Goal: Navigation & Orientation: Find specific page/section

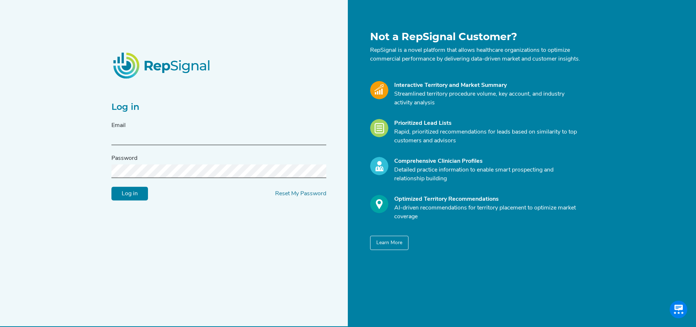
type input "[PERSON_NAME][EMAIL_ADDRESS][DOMAIN_NAME]"
click at [121, 200] on input "Log in" at bounding box center [129, 194] width 37 height 14
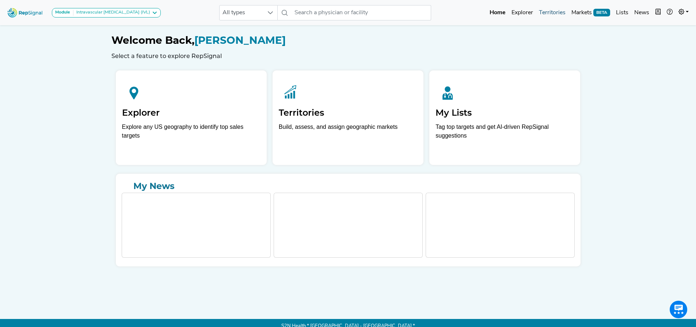
click at [552, 11] on link "Territories" at bounding box center [552, 12] width 33 height 15
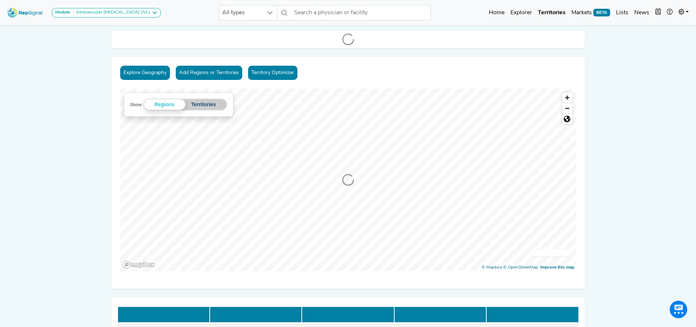
click at [204, 106] on button "Territories" at bounding box center [203, 104] width 37 height 11
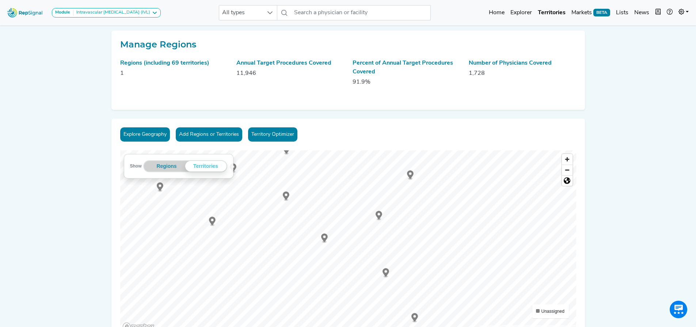
click at [325, 239] on icon "Map marker" at bounding box center [324, 238] width 7 height 8
click at [286, 193] on icon "Map marker" at bounding box center [286, 192] width 7 height 8
click at [208, 222] on icon "Map marker" at bounding box center [207, 225] width 7 height 8
click at [177, 232] on icon "Map marker" at bounding box center [176, 231] width 7 height 8
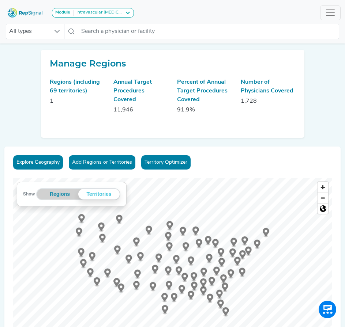
click at [102, 236] on circle "Map marker" at bounding box center [102, 237] width 3 height 3
click at [102, 225] on circle "Map marker" at bounding box center [101, 225] width 3 height 3
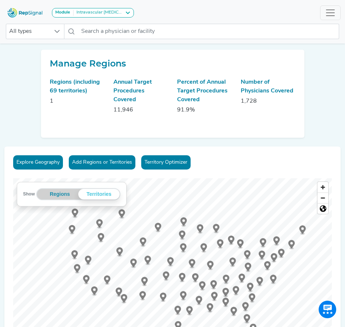
click at [122, 214] on icon "Map marker" at bounding box center [121, 213] width 7 height 8
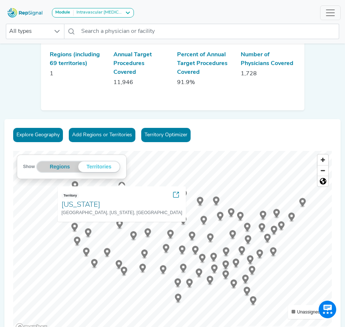
scroll to position [37, 0]
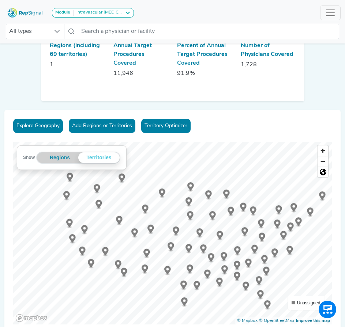
click at [124, 179] on icon "Map marker" at bounding box center [121, 178] width 7 height 8
click at [97, 205] on icon "Map marker" at bounding box center [98, 204] width 7 height 8
click at [96, 190] on icon "Map marker" at bounding box center [97, 188] width 7 height 8
click at [152, 230] on icon "Map marker" at bounding box center [150, 229] width 7 height 8
click at [66, 195] on circle "Map marker" at bounding box center [66, 194] width 3 height 3
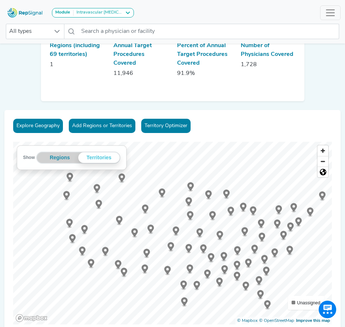
click at [68, 176] on icon "Map marker" at bounding box center [70, 177] width 7 height 8
click at [72, 239] on icon "Map marker" at bounding box center [72, 238] width 7 height 8
click at [69, 225] on icon "Map marker" at bounding box center [69, 223] width 7 height 8
click at [84, 229] on circle "Map marker" at bounding box center [84, 228] width 3 height 3
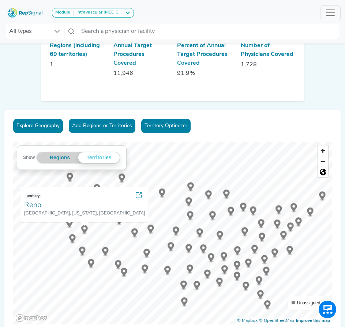
click at [105, 250] on circle "Map marker" at bounding box center [105, 250] width 3 height 3
click at [124, 272] on circle "Map marker" at bounding box center [123, 271] width 3 height 3
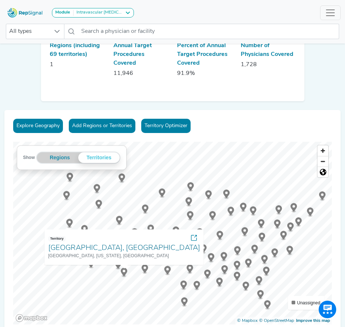
click at [117, 268] on ellipse "Map marker" at bounding box center [118, 268] width 4 height 2
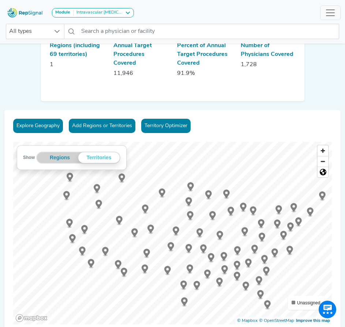
click at [117, 264] on icon "Map marker" at bounding box center [118, 264] width 7 height 8
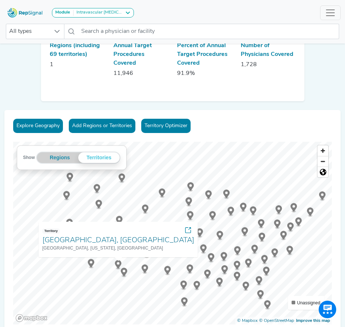
click at [125, 271] on circle "Map marker" at bounding box center [123, 271] width 3 height 3
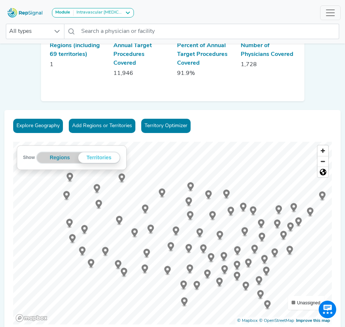
click at [125, 271] on circle "Map marker" at bounding box center [123, 271] width 3 height 3
click at [145, 251] on icon "Map marker" at bounding box center [146, 253] width 7 height 8
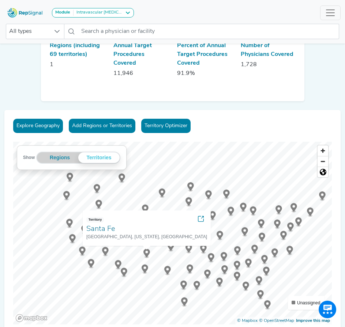
click at [144, 267] on circle "Map marker" at bounding box center [144, 267] width 3 height 3
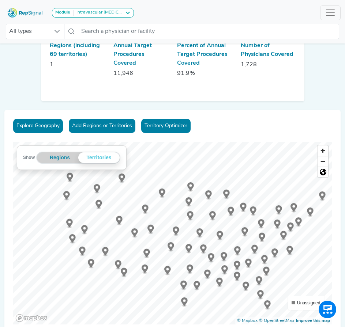
click at [144, 267] on circle "Map marker" at bounding box center [144, 267] width 3 height 3
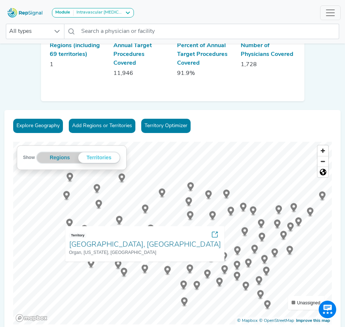
click at [168, 270] on circle "Map marker" at bounding box center [167, 269] width 3 height 3
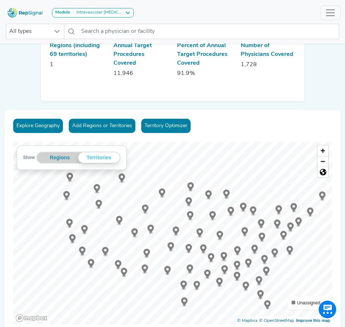
click at [168, 270] on circle "Map marker" at bounding box center [167, 269] width 3 height 3
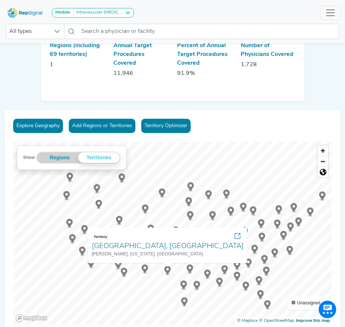
click at [145, 210] on icon "Map marker" at bounding box center [145, 209] width 7 height 8
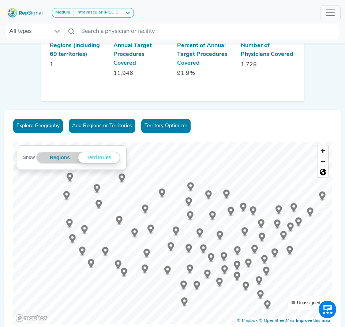
click at [145, 209] on circle "Map marker" at bounding box center [145, 207] width 3 height 3
click at [120, 221] on icon "Map marker" at bounding box center [119, 220] width 7 height 8
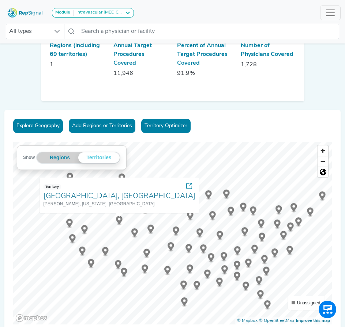
click at [136, 234] on icon "Map marker" at bounding box center [134, 232] width 7 height 8
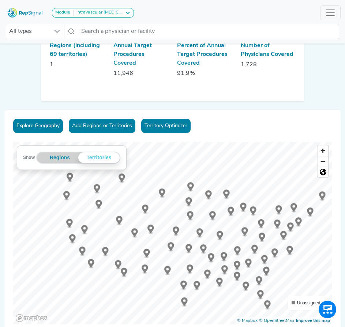
click at [133, 231] on icon "Map marker" at bounding box center [134, 232] width 7 height 8
click at [153, 230] on icon "Map marker" at bounding box center [150, 230] width 7 height 10
click at [162, 194] on icon "Map marker" at bounding box center [162, 193] width 7 height 8
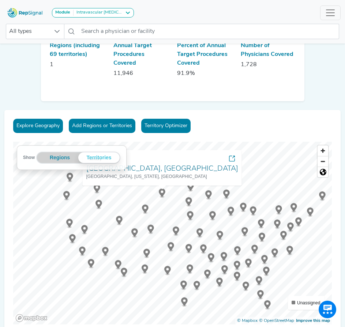
click at [189, 202] on g "Map marker" at bounding box center [188, 202] width 7 height 10
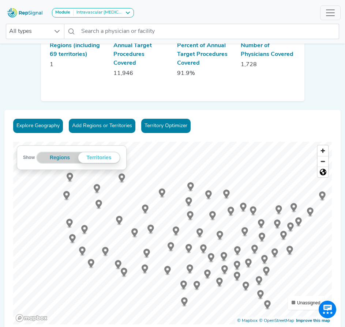
click at [187, 200] on circle "Map marker" at bounding box center [188, 200] width 3 height 3
click at [189, 186] on icon "Map marker" at bounding box center [190, 186] width 7 height 8
click at [161, 192] on circle "Map marker" at bounding box center [161, 191] width 3 height 3
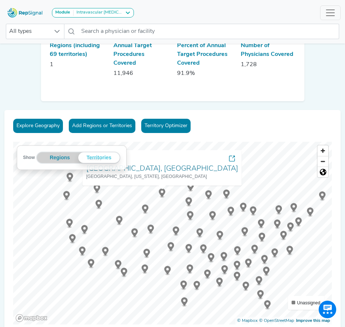
click at [321, 197] on icon "Map marker" at bounding box center [322, 195] width 7 height 8
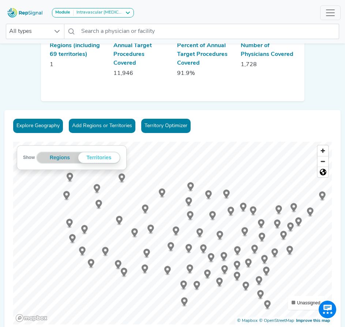
click at [322, 196] on icon "Map marker" at bounding box center [322, 195] width 7 height 8
click at [296, 206] on icon "Map marker" at bounding box center [293, 207] width 7 height 8
click at [280, 210] on icon "Map marker" at bounding box center [278, 209] width 7 height 8
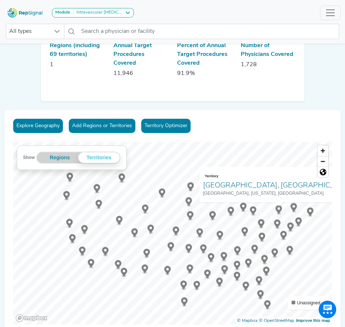
click at [235, 263] on icon "Map marker" at bounding box center [237, 265] width 7 height 8
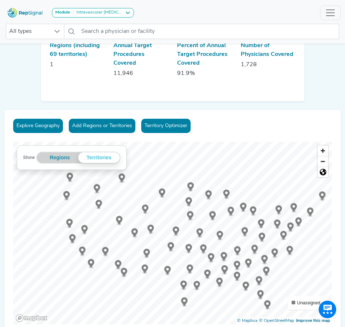
click at [237, 265] on circle "Map marker" at bounding box center [236, 264] width 3 height 3
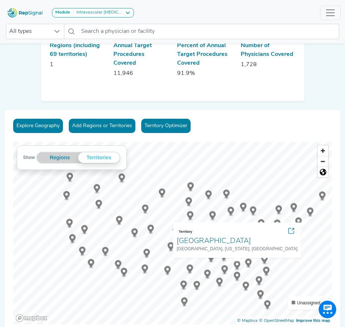
click at [236, 279] on icon "Map marker" at bounding box center [237, 276] width 7 height 8
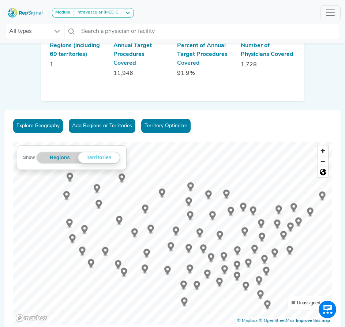
click at [238, 274] on icon "Map marker" at bounding box center [237, 276] width 7 height 8
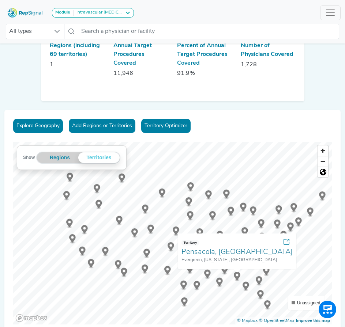
click at [247, 286] on icon "Map marker" at bounding box center [245, 286] width 7 height 8
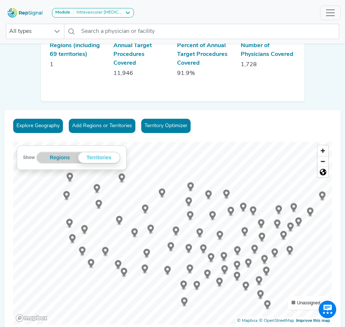
click at [246, 285] on circle "Map marker" at bounding box center [245, 285] width 3 height 3
click at [220, 282] on icon "Map marker" at bounding box center [219, 282] width 7 height 8
click at [206, 273] on circle "Map marker" at bounding box center [207, 273] width 3 height 3
click at [207, 275] on icon "Map marker" at bounding box center [207, 274] width 7 height 8
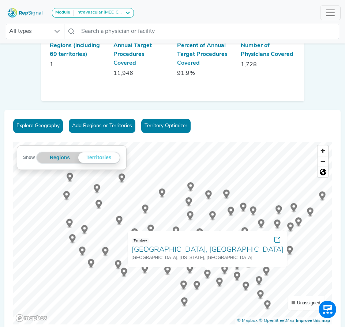
click at [220, 283] on icon "Map marker" at bounding box center [219, 282] width 7 height 8
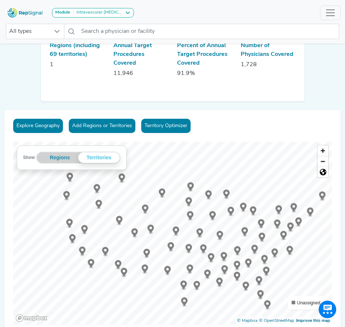
click at [220, 283] on icon "Map marker" at bounding box center [219, 282] width 7 height 8
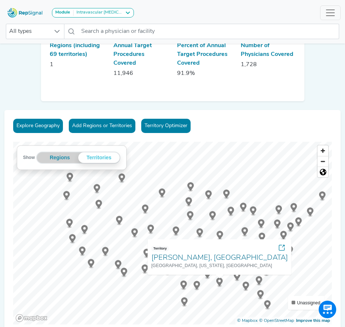
click at [239, 323] on div "© Mapbox © OpenStreetMap Improve this map" at bounding box center [283, 321] width 93 height 8
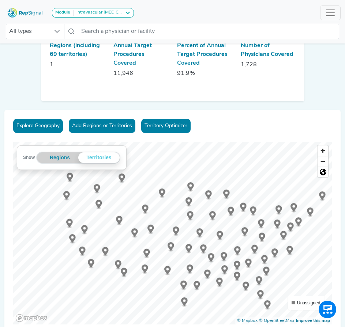
click at [170, 246] on circle "Map marker" at bounding box center [170, 245] width 3 height 3
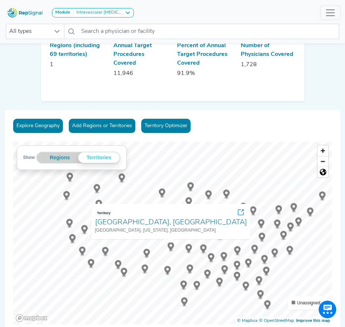
click at [190, 247] on icon "Map marker" at bounding box center [188, 248] width 7 height 8
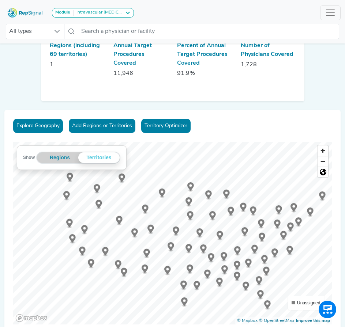
click at [190, 247] on icon "Map marker" at bounding box center [188, 248] width 7 height 8
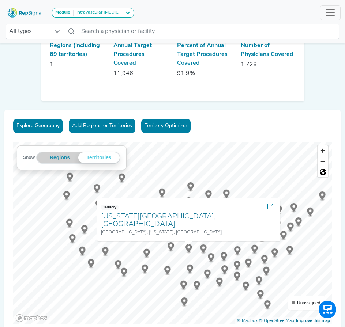
click at [208, 257] on icon "Map marker" at bounding box center [211, 257] width 7 height 8
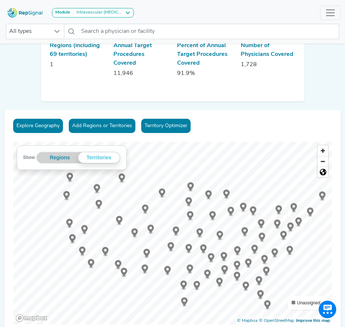
click at [203, 250] on icon "Map marker" at bounding box center [203, 248] width 7 height 8
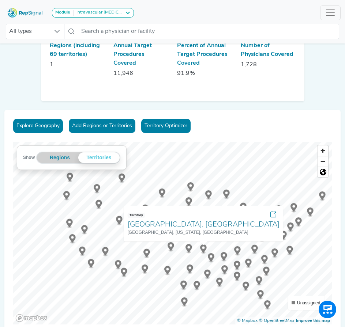
click at [202, 250] on icon "Map marker" at bounding box center [203, 248] width 7 height 8
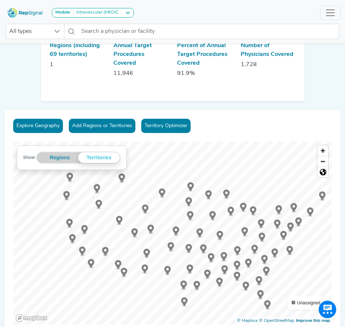
click at [199, 231] on circle "Map marker" at bounding box center [199, 231] width 3 height 3
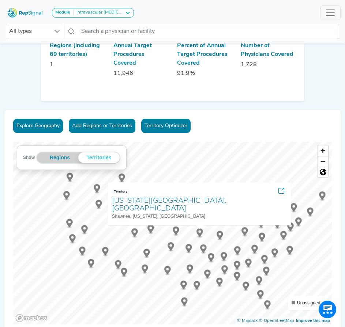
click at [199, 231] on circle "Map marker" at bounding box center [199, 231] width 3 height 3
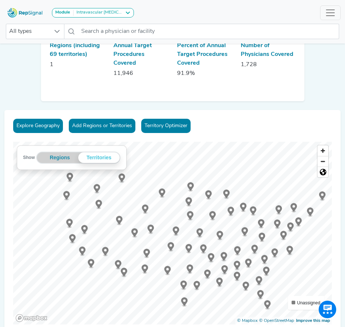
click at [176, 229] on circle "Map marker" at bounding box center [175, 229] width 3 height 3
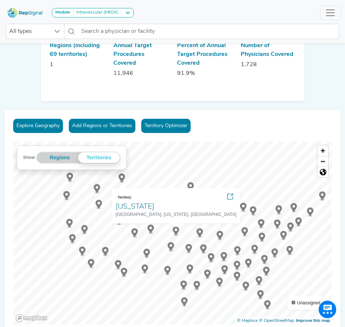
click at [176, 229] on circle "Map marker" at bounding box center [175, 229] width 3 height 3
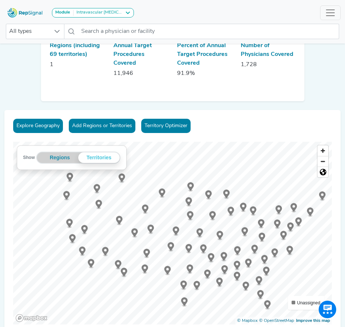
click at [212, 259] on icon "Map marker" at bounding box center [211, 257] width 7 height 8
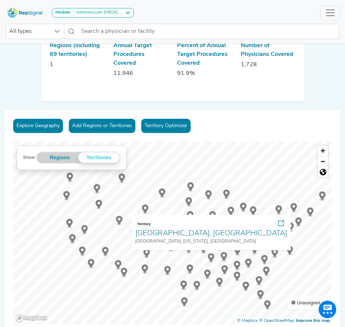
click at [212, 258] on icon "Map marker" at bounding box center [211, 257] width 7 height 8
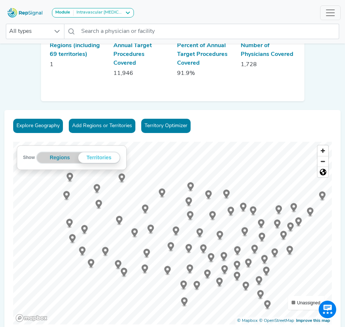
click at [201, 248] on icon "Map marker" at bounding box center [203, 248] width 7 height 8
click at [229, 209] on icon "Map marker" at bounding box center [230, 211] width 7 height 8
click at [231, 211] on circle "Map marker" at bounding box center [230, 210] width 3 height 3
click at [244, 206] on circle "Map marker" at bounding box center [243, 206] width 3 height 3
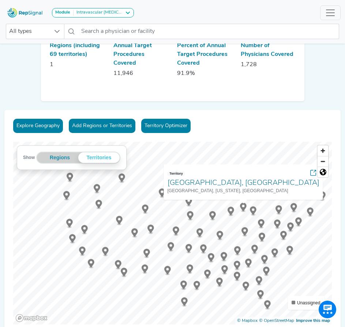
click at [211, 215] on icon "Map marker" at bounding box center [212, 215] width 7 height 8
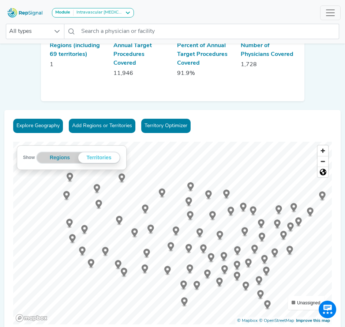
click at [212, 216] on circle "Map marker" at bounding box center [212, 214] width 3 height 3
click at [189, 202] on circle "Map marker" at bounding box center [188, 200] width 3 height 3
click at [191, 187] on icon "Map marker" at bounding box center [190, 186] width 7 height 8
click at [161, 193] on icon "Map marker" at bounding box center [162, 193] width 7 height 8
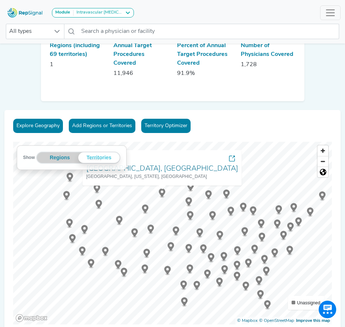
click at [227, 197] on icon "Map marker" at bounding box center [226, 194] width 7 height 8
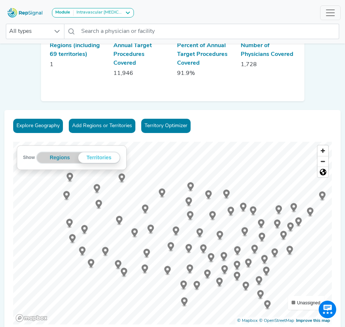
click at [191, 203] on icon "Map marker" at bounding box center [188, 202] width 7 height 10
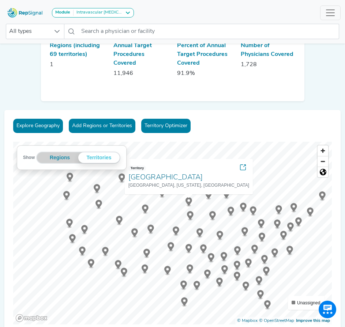
click at [190, 215] on circle "Map marker" at bounding box center [190, 214] width 3 height 3
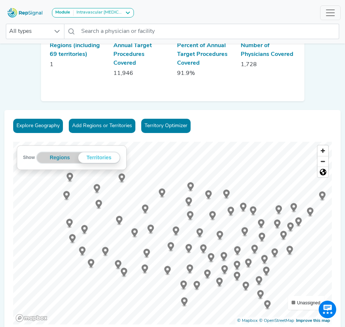
click at [177, 231] on icon "Map marker" at bounding box center [175, 231] width 7 height 8
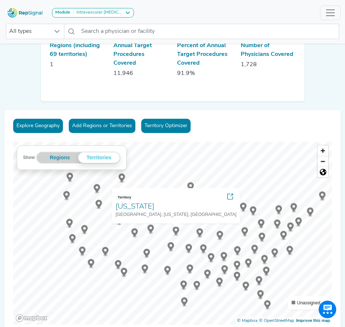
click at [200, 233] on icon "Map marker" at bounding box center [199, 232] width 7 height 8
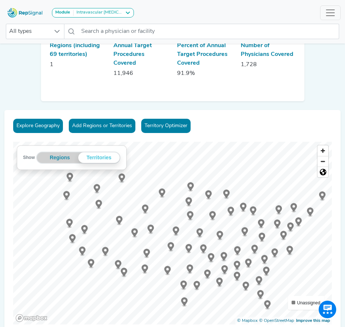
click at [200, 233] on icon "Map marker" at bounding box center [199, 232] width 7 height 8
click at [193, 216] on g "Map marker" at bounding box center [190, 216] width 7 height 10
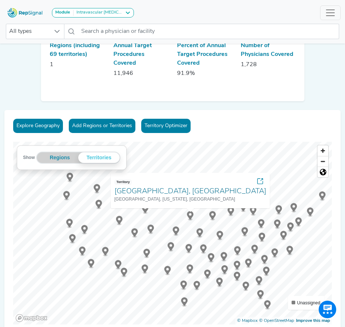
click at [171, 245] on circle "Map marker" at bounding box center [170, 245] width 3 height 3
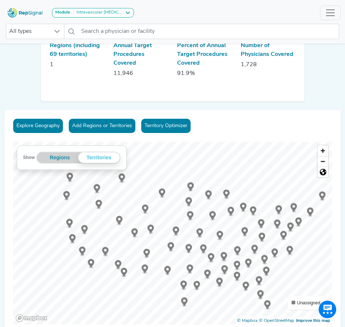
click at [171, 245] on circle "Map marker" at bounding box center [170, 245] width 3 height 3
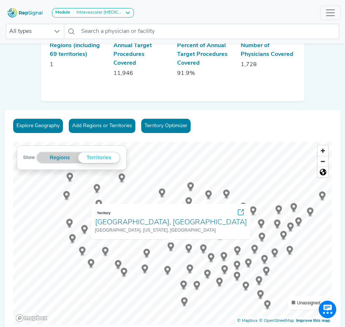
click at [190, 246] on icon "Map marker" at bounding box center [188, 248] width 7 height 8
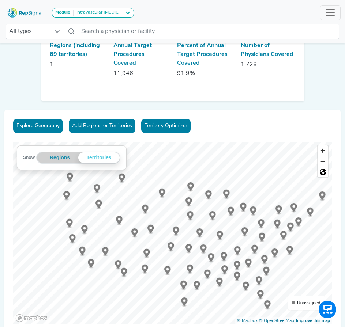
click at [83, 248] on icon "Map marker" at bounding box center [82, 251] width 7 height 8
